Goal: Communication & Community: Answer question/provide support

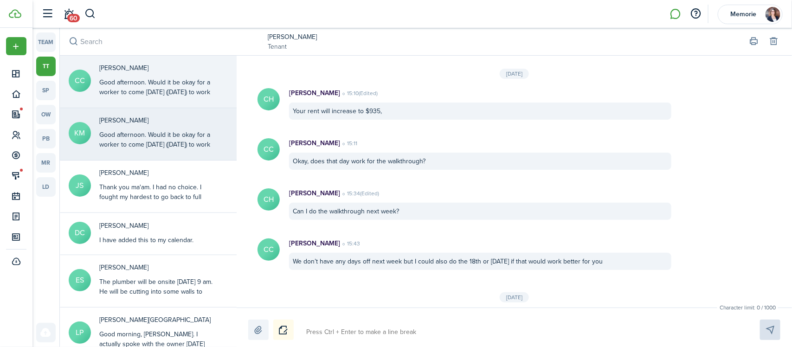
scroll to position [1058, 0]
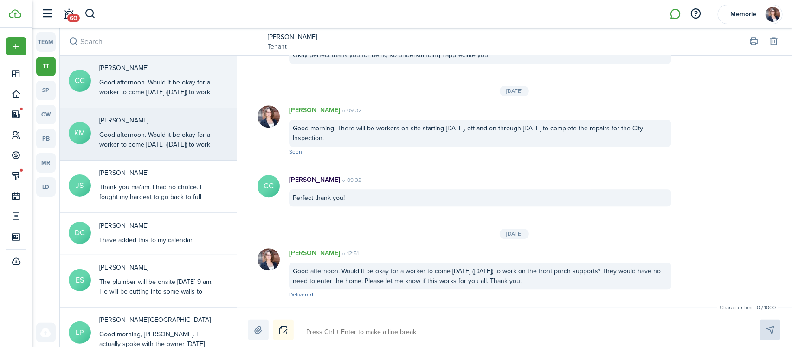
click at [124, 134] on div "Good afternoon. Would it be okay for a worker to come [DATE] ([DATE]) to work o…" at bounding box center [157, 159] width 116 height 58
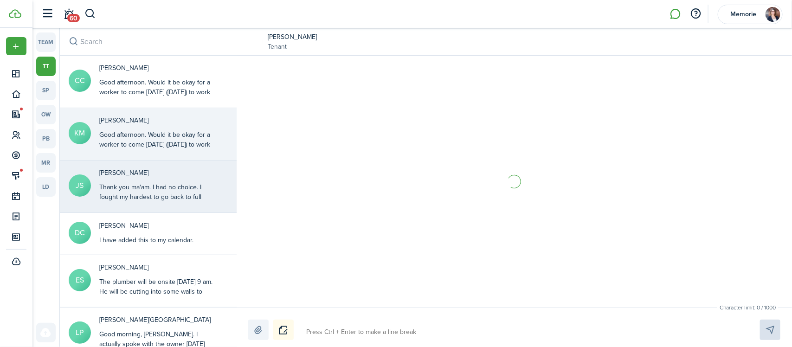
click at [160, 186] on div "Thank you ma'am. I had no choice. I fought my hardest to go back to full duty t…" at bounding box center [157, 226] width 116 height 88
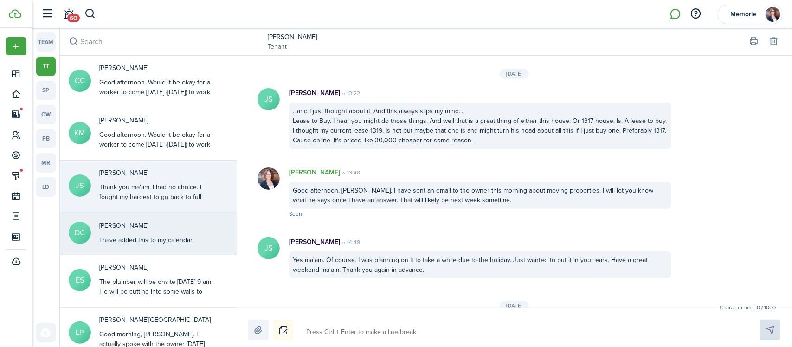
scroll to position [1296, 0]
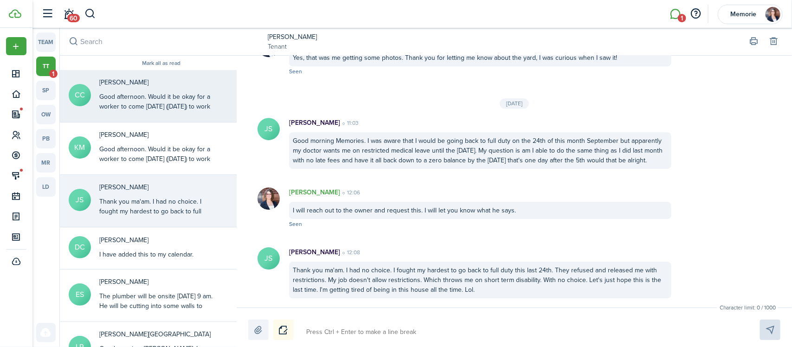
click at [131, 104] on div "Good afternoon. Would it be okay for a worker to come [DATE] ([DATE]) to work o…" at bounding box center [157, 121] width 116 height 58
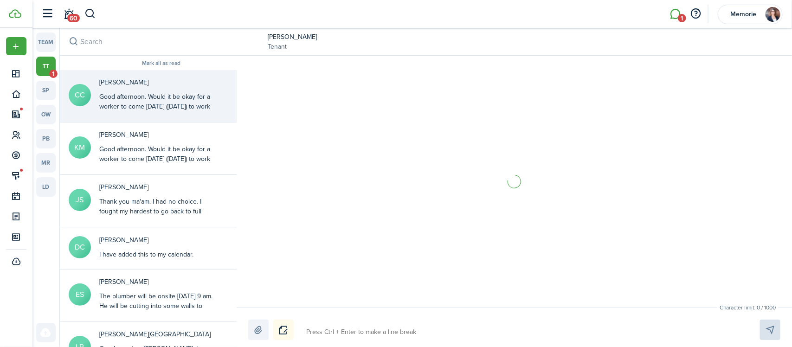
scroll to position [1058, 0]
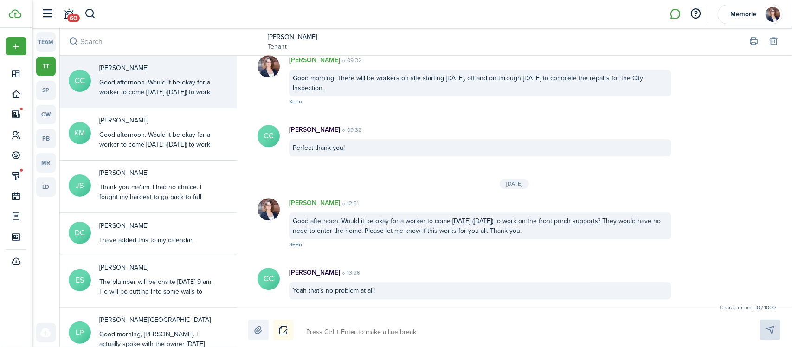
click at [363, 332] on textarea at bounding box center [522, 332] width 439 height 16
type textarea "W"
type textarea "Wo"
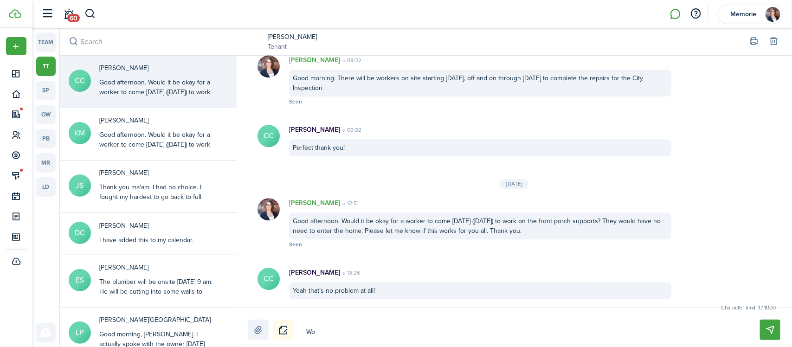
type textarea "Won"
type textarea "Wond"
type textarea "Wonde"
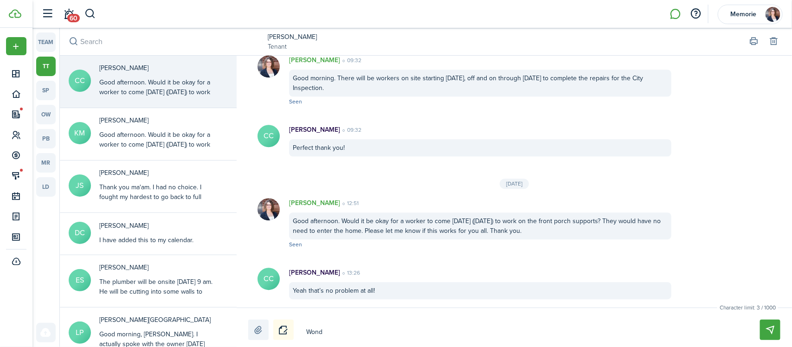
type textarea "Wonde"
type textarea "Wonder"
type textarea "Wonderf"
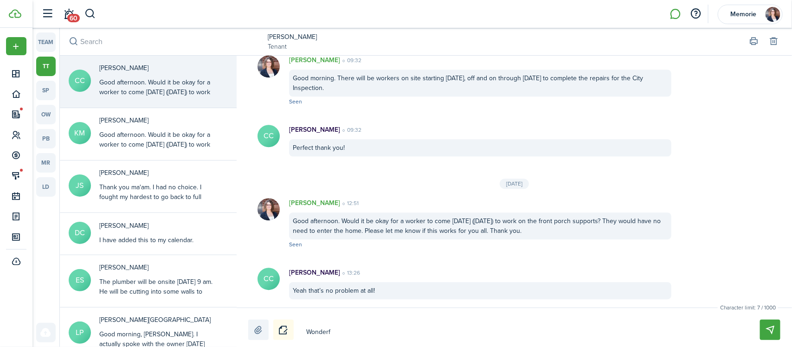
type textarea "Wonderfu"
type textarea "Wonderful"
type textarea "Wonderful,"
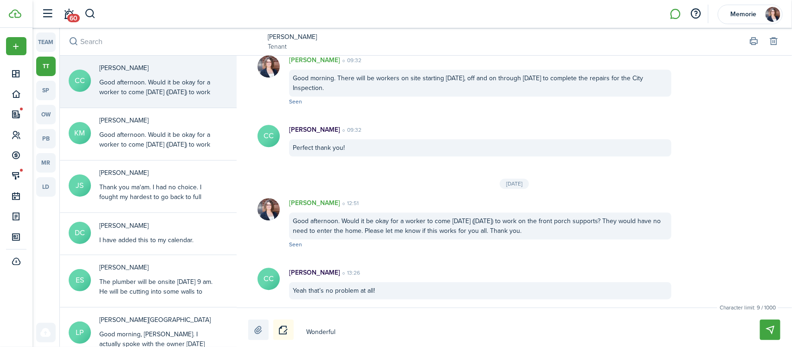
type textarea "Wonderful,"
type textarea "Wonderful, t"
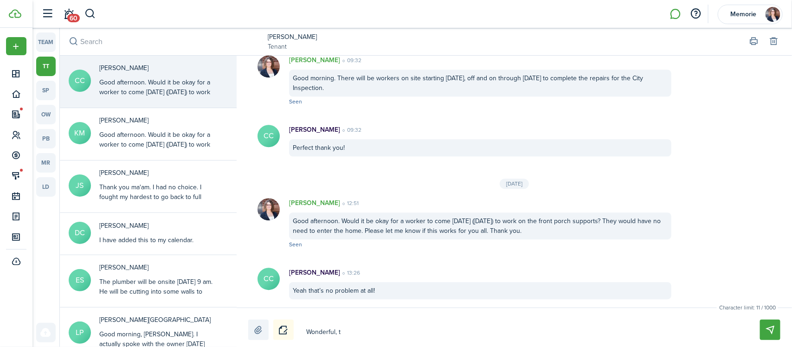
type textarea "Wonderful, th"
type textarea "Wonderful, tha"
type textarea "Wonderful, than"
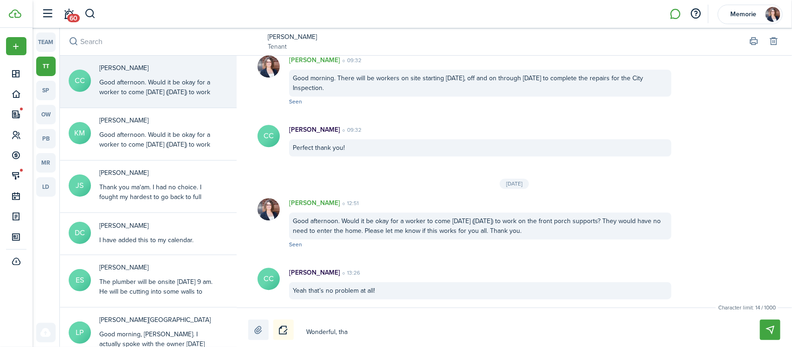
type textarea "Wonderful, than"
type textarea "Wonderful, thank"
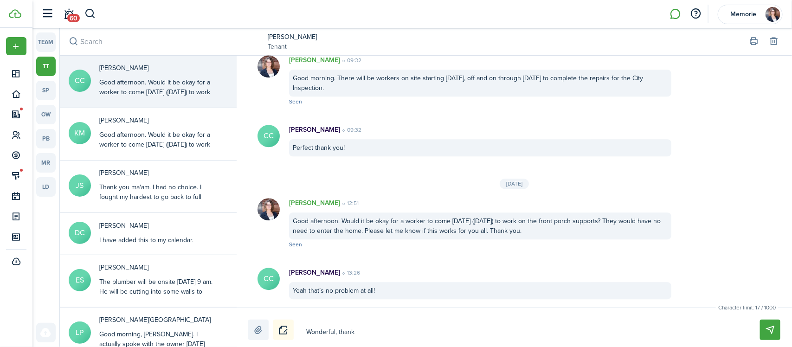
type textarea "Wonderful, thank"
type textarea "Wonderful, thank y"
type textarea "Wonderful, thank"
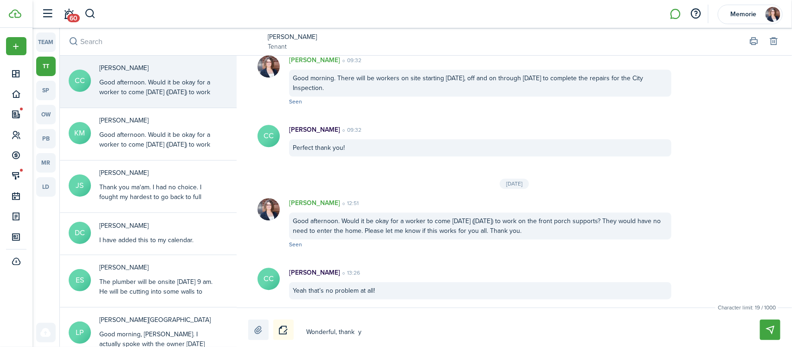
type textarea "Wonderful, thank"
type textarea "Wonderful, thank y"
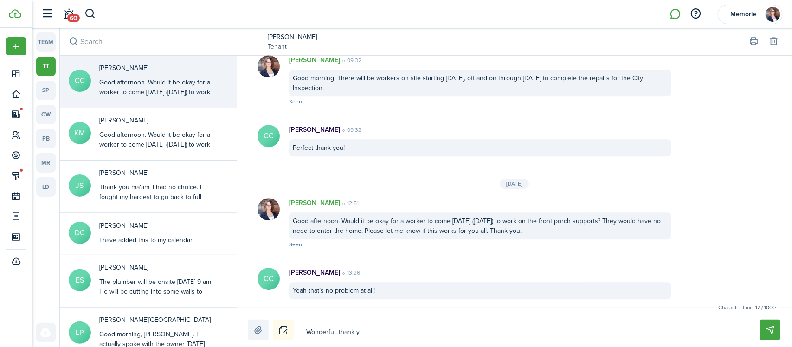
type textarea "Wonderful, thank yo"
type textarea "Wonderful, thank you"
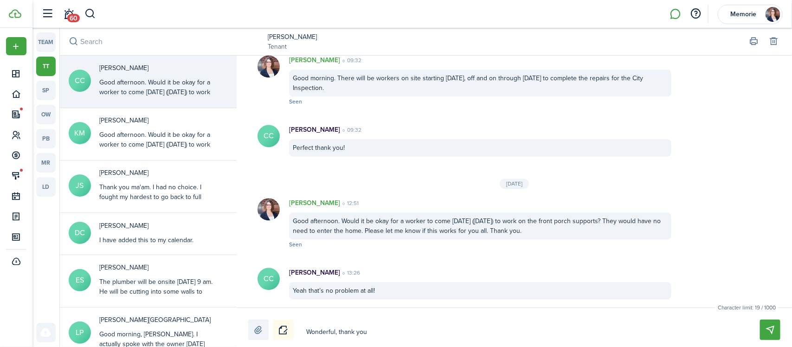
type textarea "Wonderful, thank you"
type textarea "Wonderful, thank you s"
type textarea "Wonderful, thank you so"
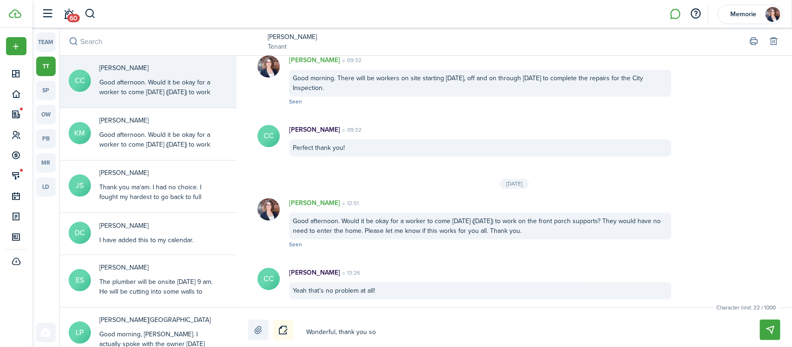
type textarea "Wonderful, thank you so"
type textarea "Wonderful, thank you so m"
type textarea "Wonderful, thank you so mu"
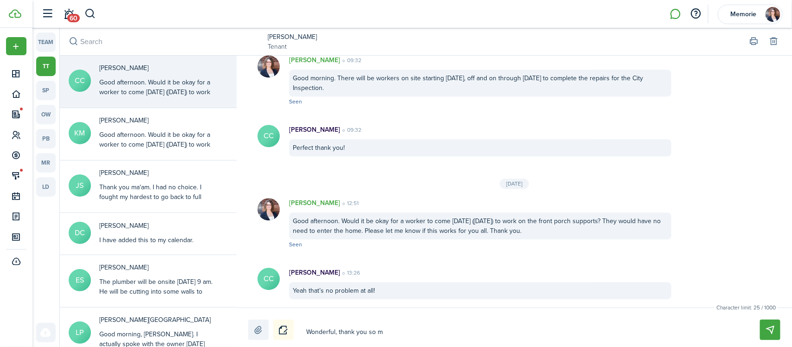
type textarea "Wonderful, thank you so mu"
type textarea "Wonderful, thank you so muc"
type textarea "Wonderful, thank you so much"
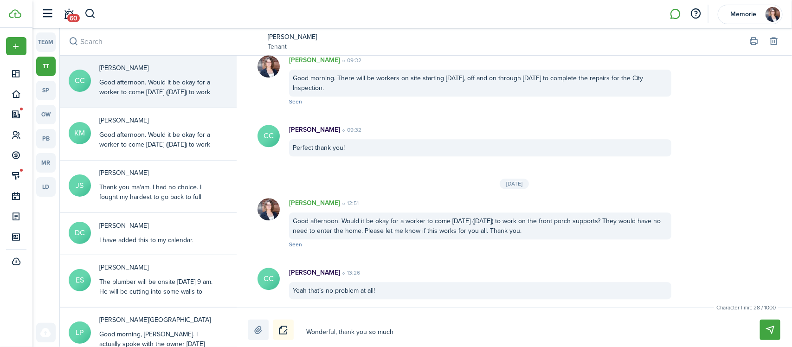
type textarea "Wonderful, thank you so much."
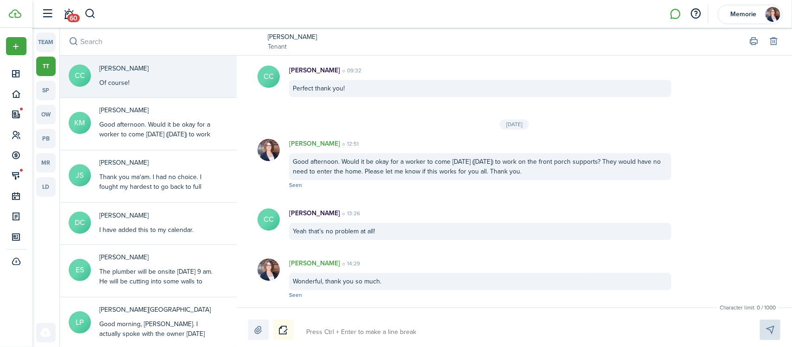
scroll to position [1168, 0]
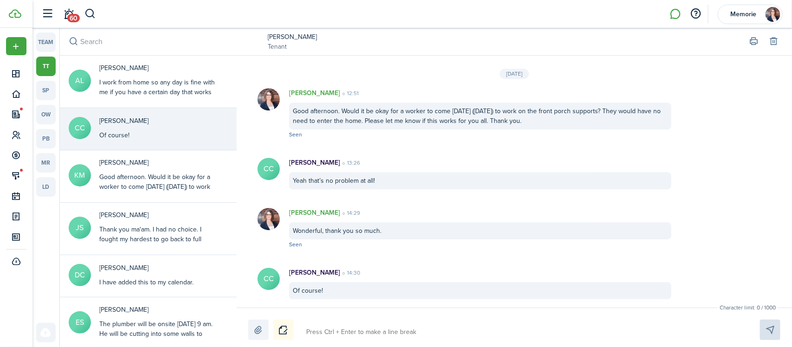
click at [278, 40] on link "[PERSON_NAME]" at bounding box center [292, 37] width 49 height 10
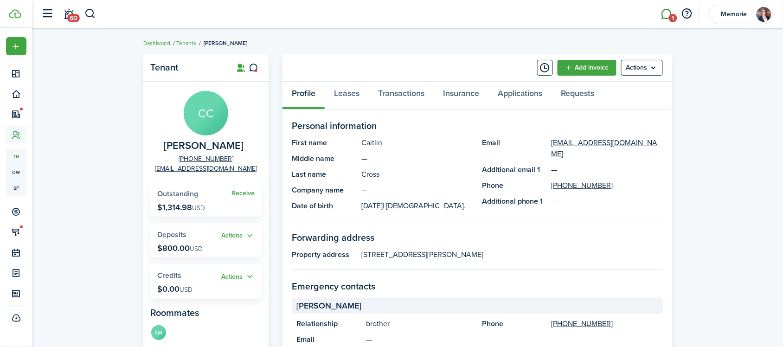
click at [666, 10] on link "1" at bounding box center [667, 14] width 18 height 24
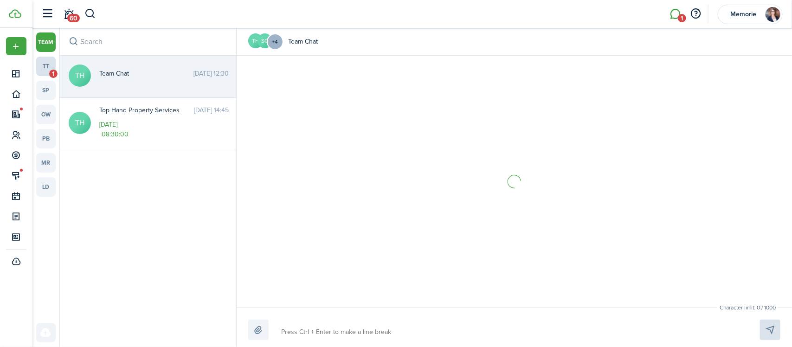
scroll to position [1122, 0]
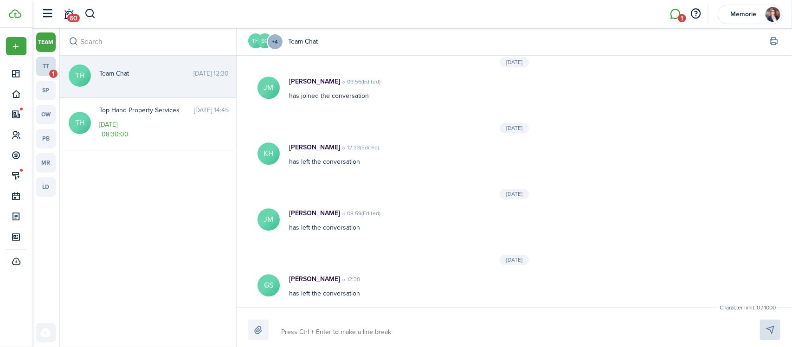
click at [45, 69] on link "tt 1" at bounding box center [45, 66] width 19 height 19
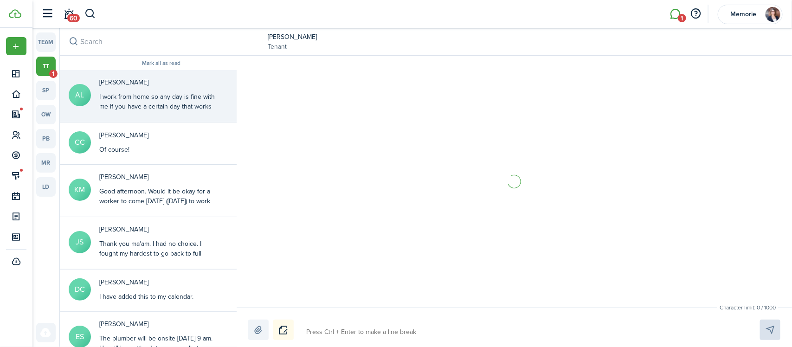
scroll to position [1087, 0]
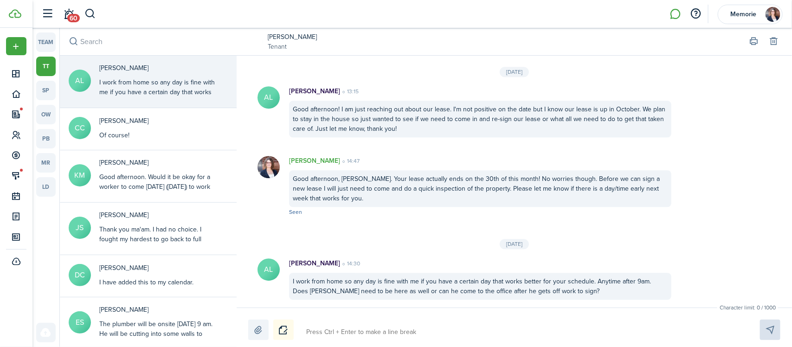
click at [339, 332] on textarea at bounding box center [522, 332] width 439 height 16
type textarea "I"
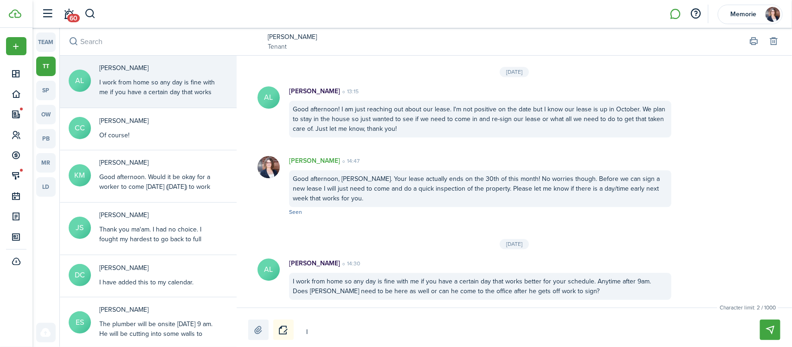
type textarea "I w"
type textarea "I wi"
type textarea "I wil"
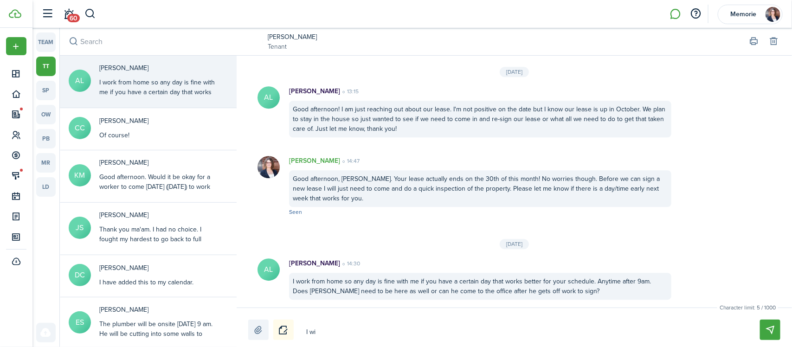
type textarea "I wil"
type textarea "I will"
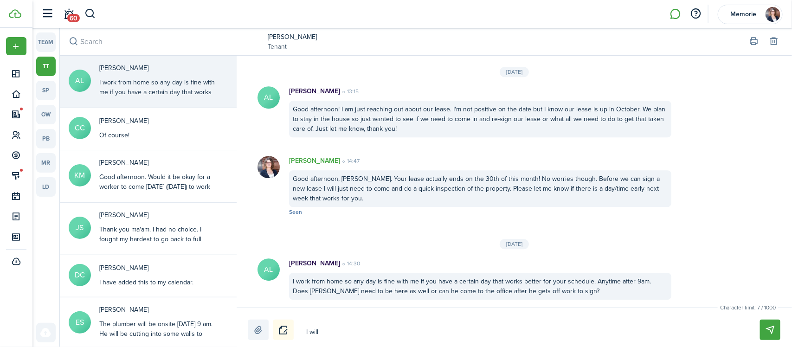
type textarea "I will j"
type textarea "I will ju"
type textarea "I will jus"
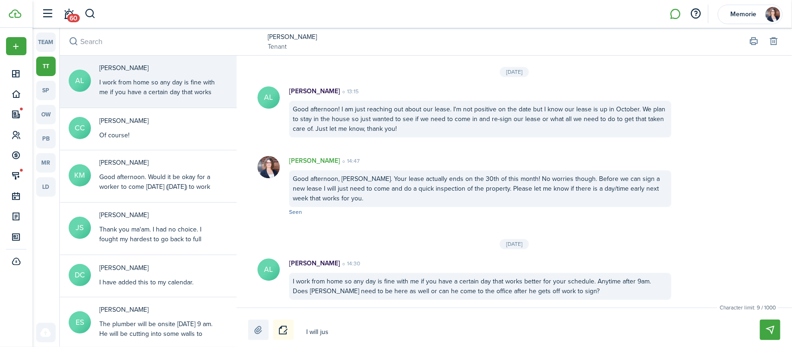
type textarea "I will jus"
type textarea "I will just"
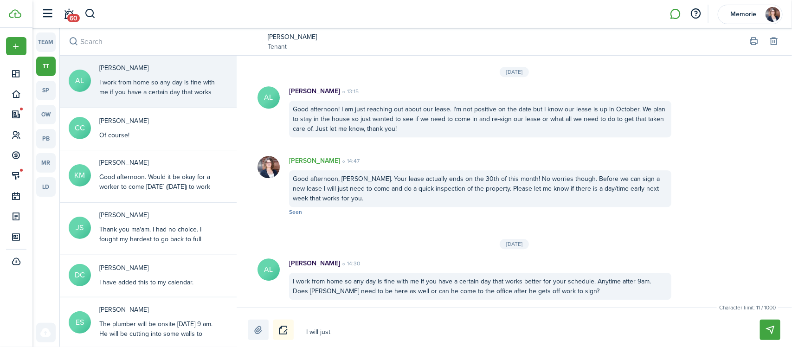
type textarea "I will just c"
type textarea "I will just co"
type textarea "I will just com"
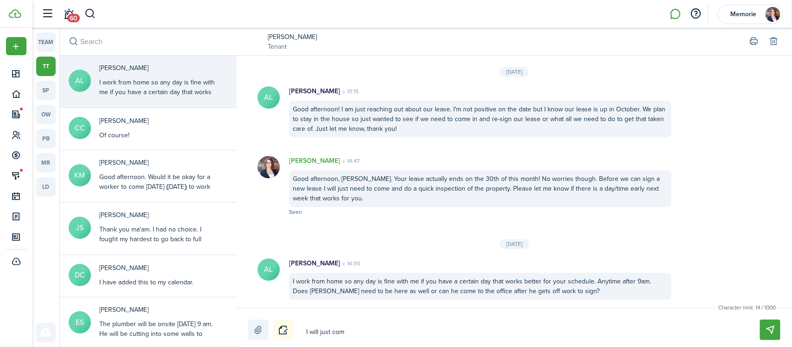
type textarea "I will just com"
type textarea "I will just come"
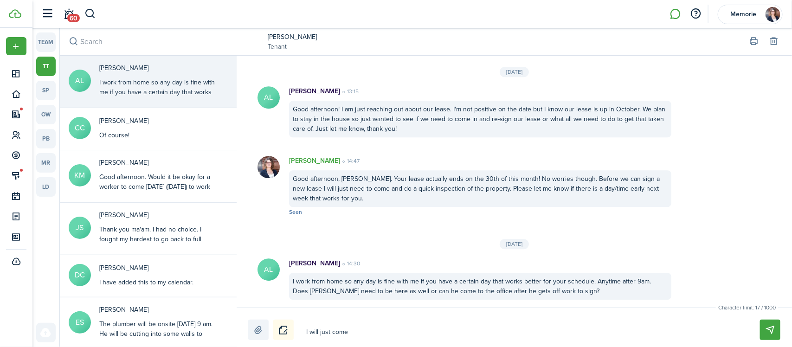
type textarea "I will just come t"
type textarea "I will just come to"
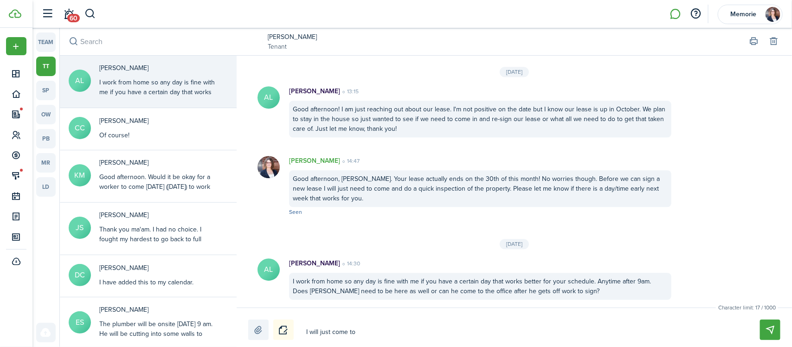
type textarea "I will just come to"
type textarea "I will just come to t"
type textarea "I will just come to th"
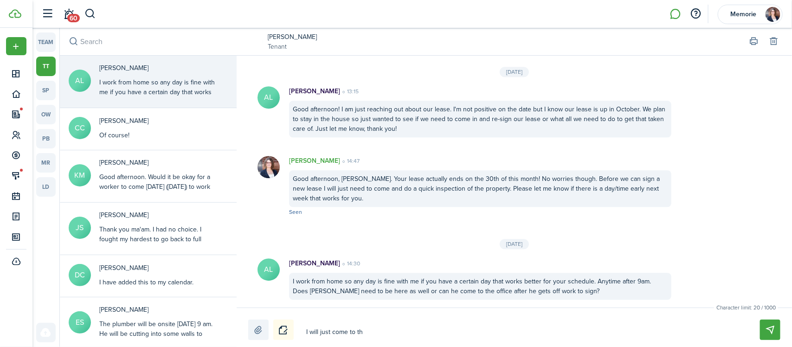
type textarea "I will just come to the"
type textarea "I will just come to the h"
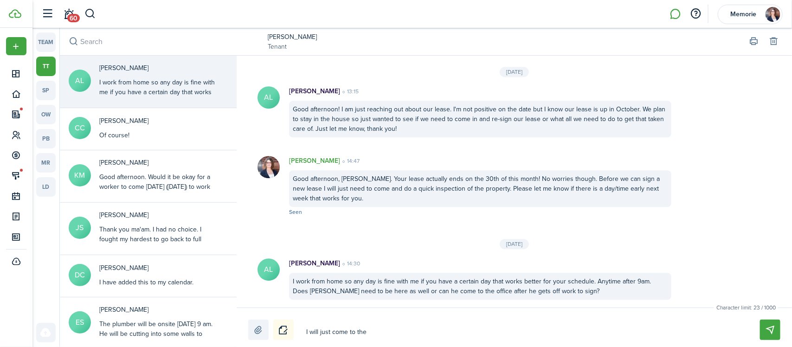
type textarea "I will just come to the h"
type textarea "I will just come to the ho"
type textarea "I will just come to the hou"
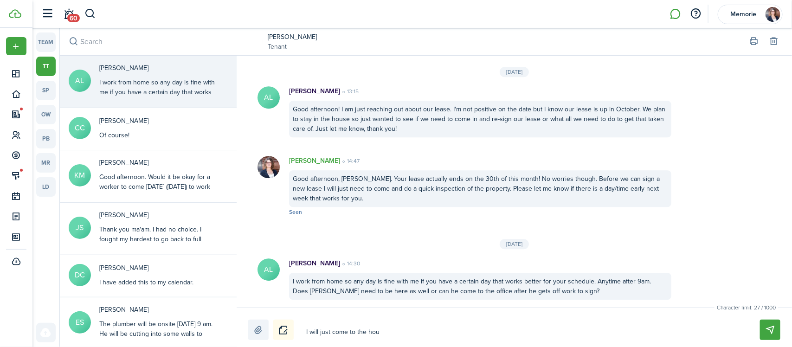
type textarea "I will just come to the hous"
type textarea "I will just come to the house"
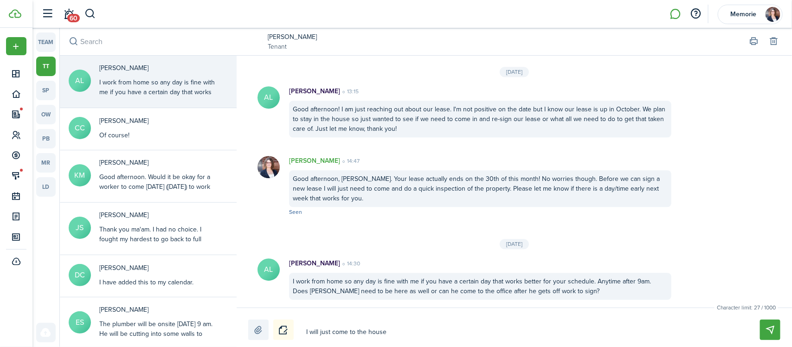
type textarea "I will just come to the house"
type textarea "I will just come to the house a"
type textarea "I will just come to the house an"
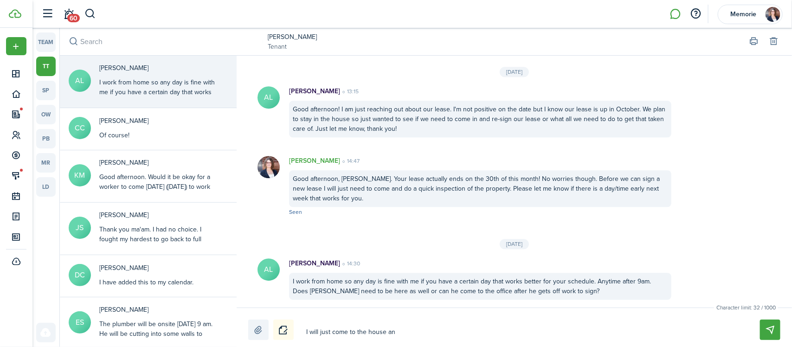
type textarea "I will just come to the house and"
type textarea "I will just come to the house and i"
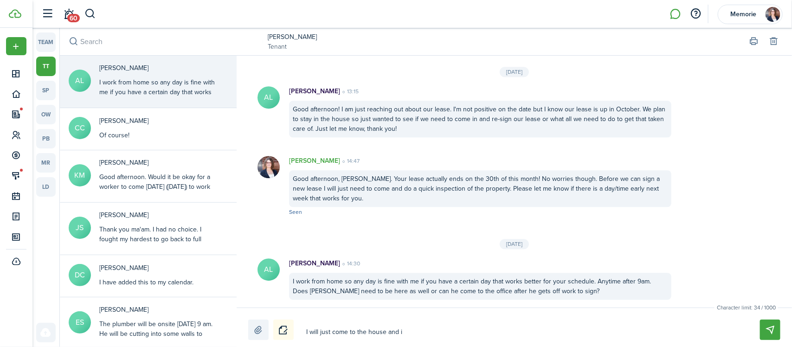
type textarea "I will just come to the house and i"
type textarea "I will just come to the house and in"
type textarea "I will just come to the house and ins"
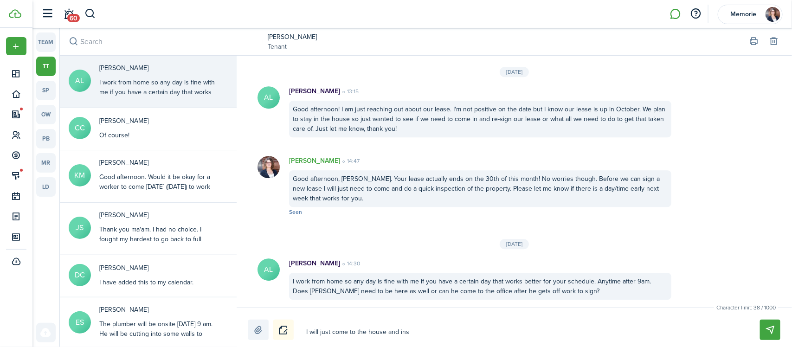
type textarea "I will just come to the house and insp"
type textarea "I will just come to the house and inspe"
type textarea "I will just come to the house and inspec"
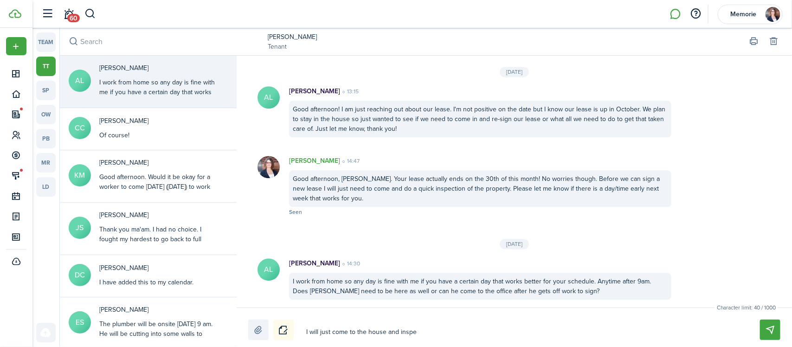
type textarea "I will just come to the house and inspec"
type textarea "I will just come to the house and inspect"
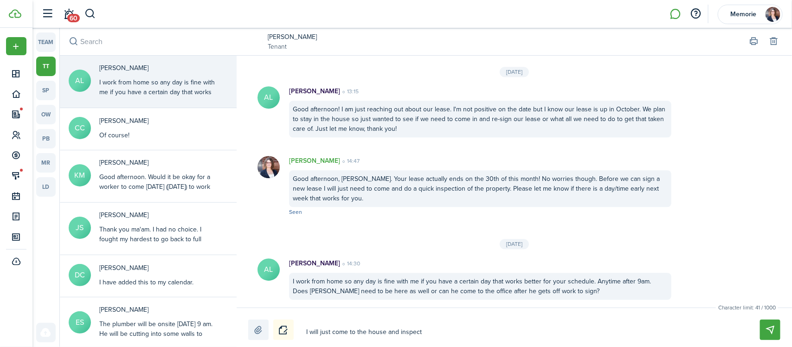
type textarea "I will just come to the house and inspect t"
type textarea "I will just come to the house and inspect to"
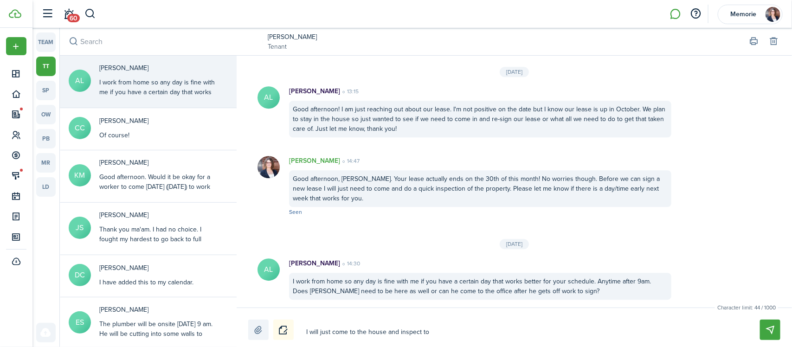
type textarea "I will just come to the house and inspect to"
type textarea "I will just come to the house and inspect to m"
type textarea "I will just come to the house and inspect to ma"
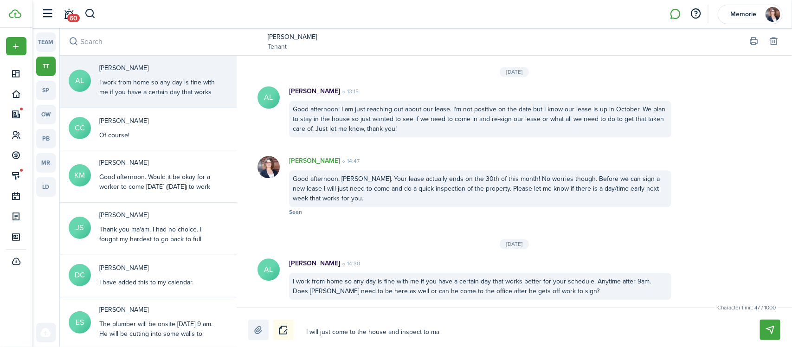
type textarea "I will just come to the house and inspect to mak"
type textarea "I will just come to the house and inspect to make"
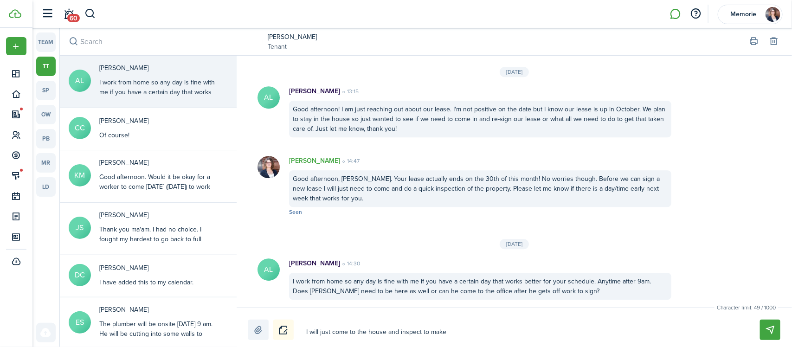
type textarea "I will just come to the house and inspect to make"
type textarea "I will just come to the house and inspect to make s"
type textarea "I will just come to the house and inspect to make su"
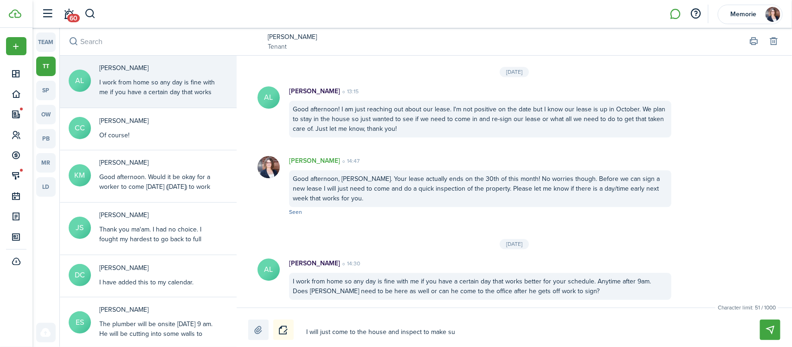
type textarea "I will just come to the house and inspect to make sur"
type textarea "I will just come to the house and inspect to make sure"
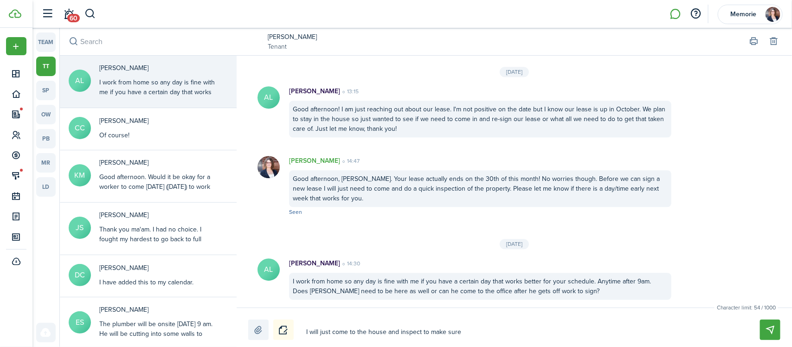
type textarea "I will just come to the house and inspect to make sure"
type textarea "I will just come to the house and inspect to make sure e"
type textarea "I will just come to the house and inspect to make sure [PERSON_NAME]"
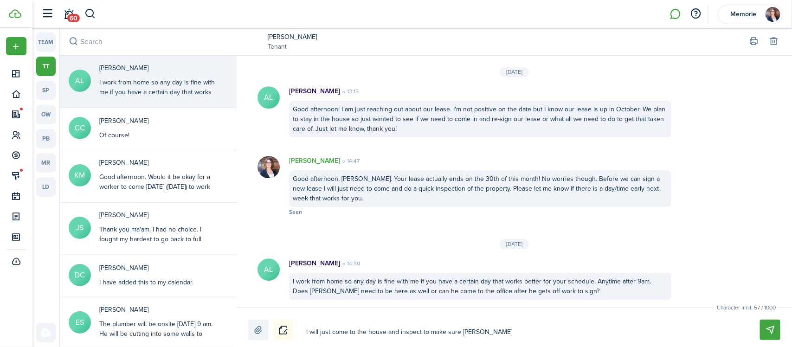
type textarea "I will just come to the house and inspect to make sure evr"
type textarea "I will just come to the house and inspect to make sure evry"
type textarea "I will just come to the house and inspect to make sure [PERSON_NAME]"
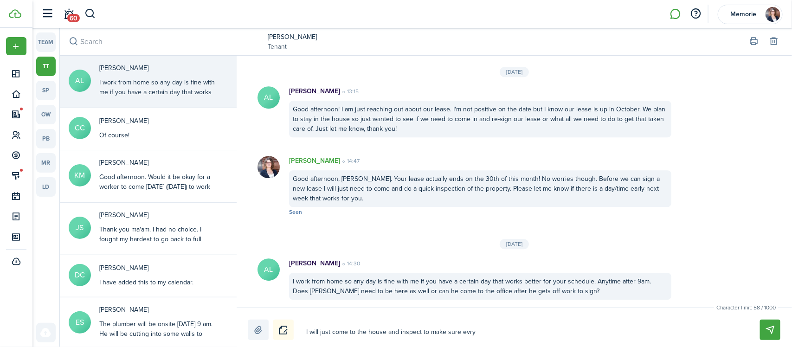
type textarea "I will just come to the house and inspect to make sure [PERSON_NAME]"
type textarea "I will just come to the house and inspect to make sure evry"
type textarea "I will just come to the house and inspect to make sure evr"
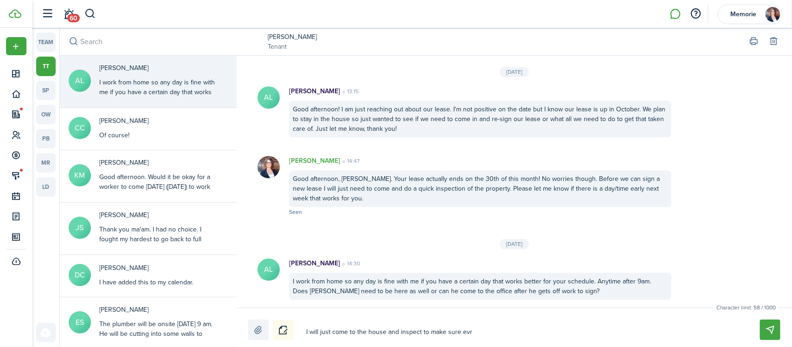
type textarea "I will just come to the house and inspect to make sure [PERSON_NAME]"
type textarea "I will just come to the house and inspect to make sure ever"
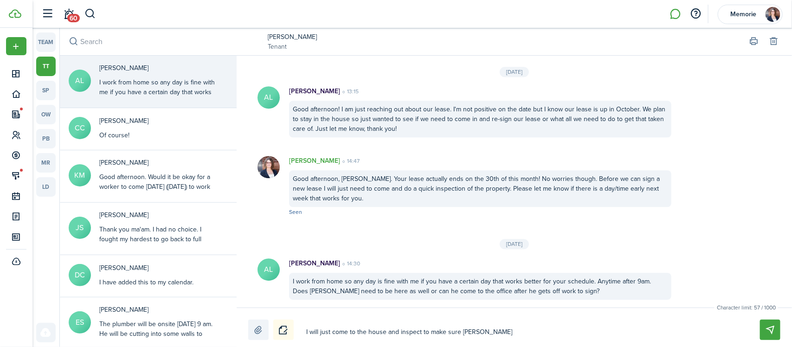
type textarea "I will just come to the house and inspect to make sure ever"
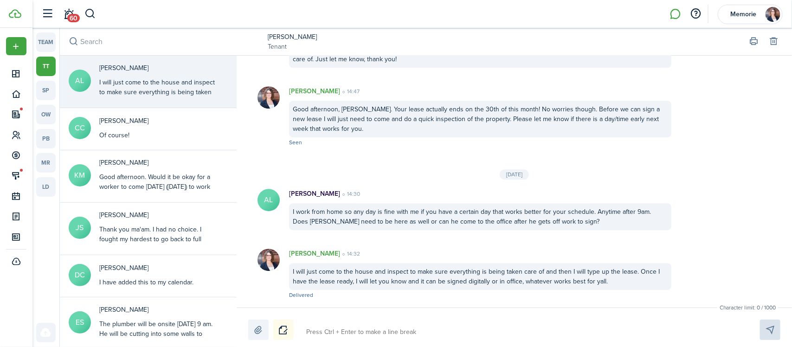
click at [301, 37] on link "[PERSON_NAME]" at bounding box center [292, 37] width 49 height 10
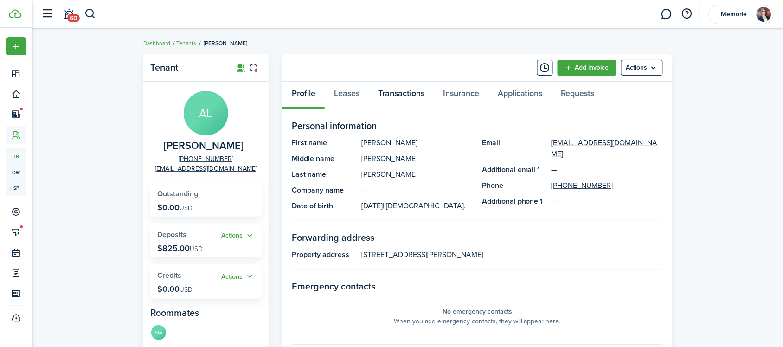
click at [390, 92] on link "Transactions" at bounding box center [401, 96] width 65 height 28
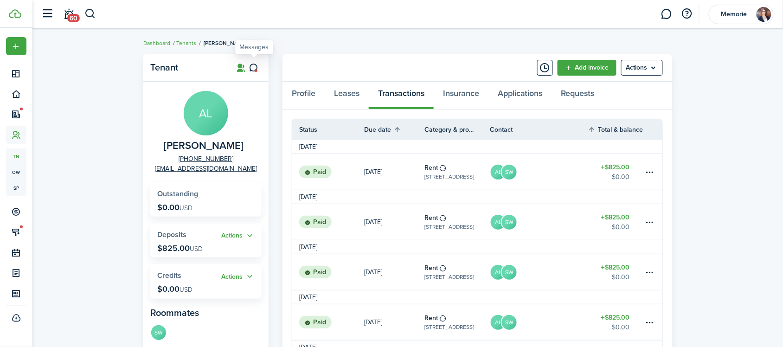
click at [256, 65] on icon at bounding box center [254, 67] width 10 height 9
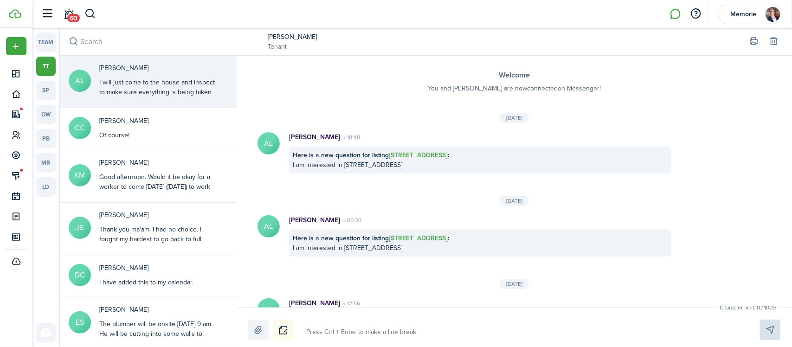
scroll to position [1157, 0]
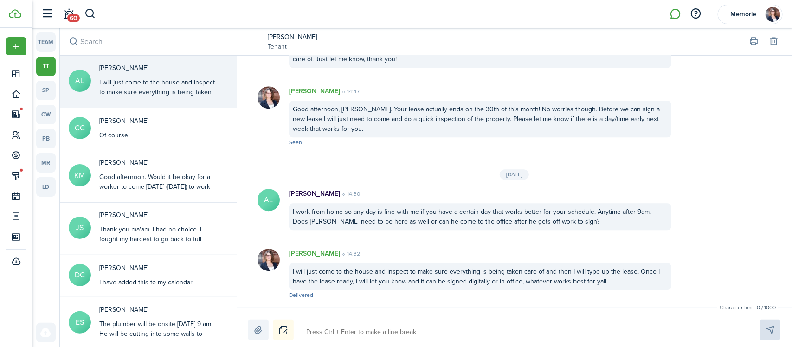
click at [393, 333] on textarea at bounding box center [522, 332] width 439 height 16
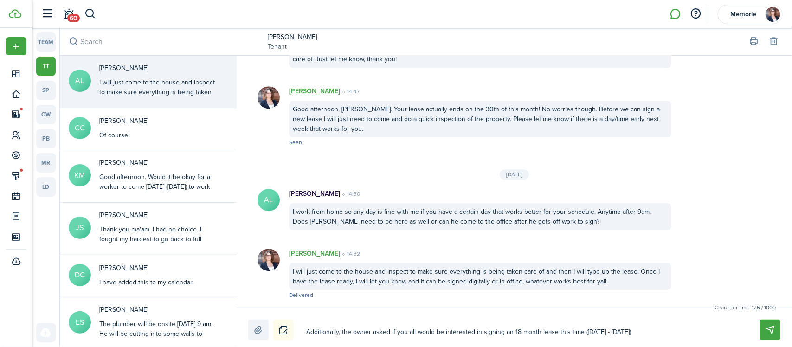
click at [669, 333] on textarea "Additionally, the owner asked if you all would be interested in signing an 18 m…" at bounding box center [522, 332] width 439 height 16
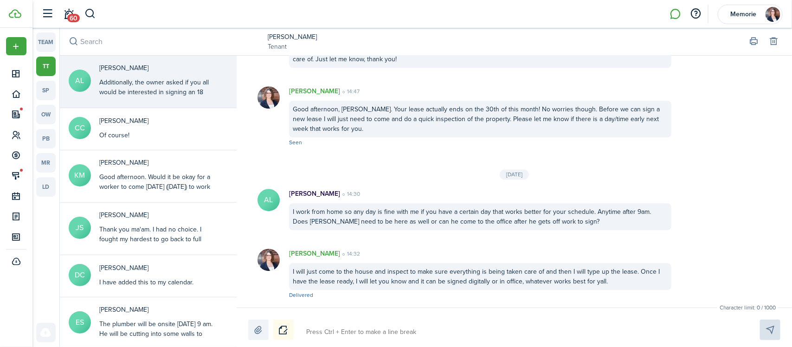
scroll to position [1227, 0]
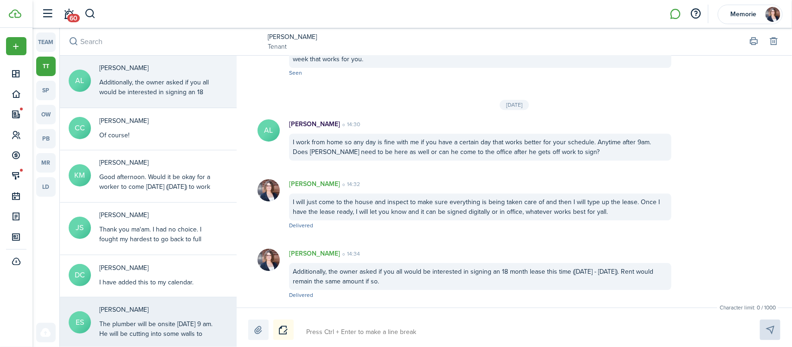
click at [135, 329] on div "The plumber will be onsite [DATE] 9 am. He will be cutting into some walls to d…" at bounding box center [157, 348] width 116 height 58
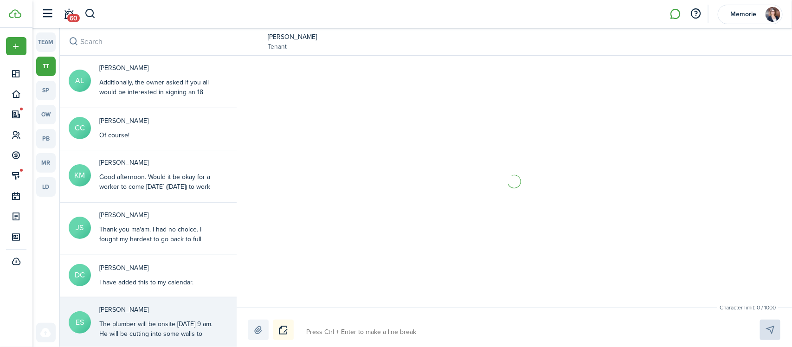
click at [362, 332] on textarea at bounding box center [522, 332] width 439 height 16
